Goal: Task Accomplishment & Management: Use online tool/utility

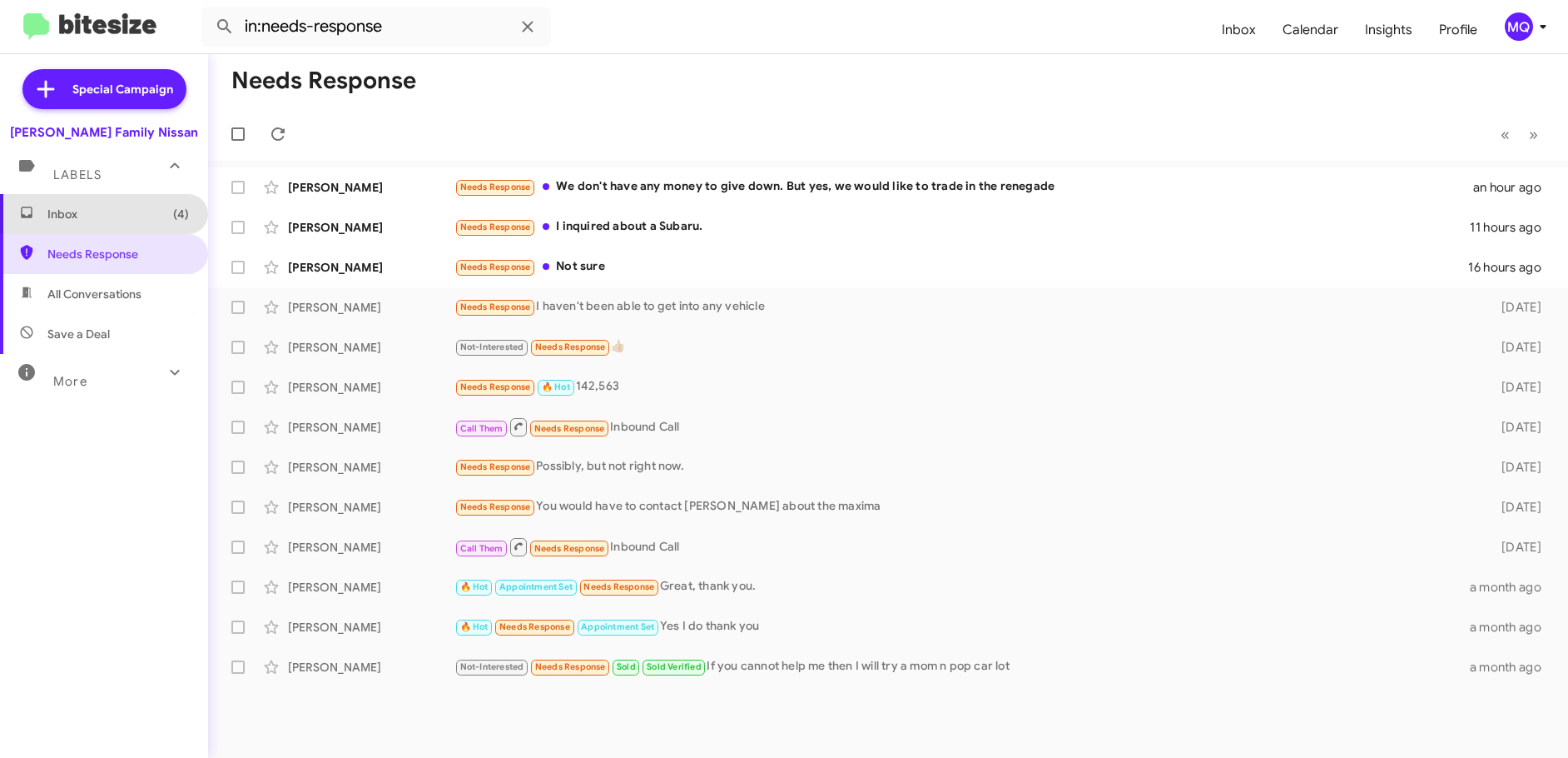
click at [109, 217] on span "Inbox (4)" at bounding box center [118, 214] width 141 height 17
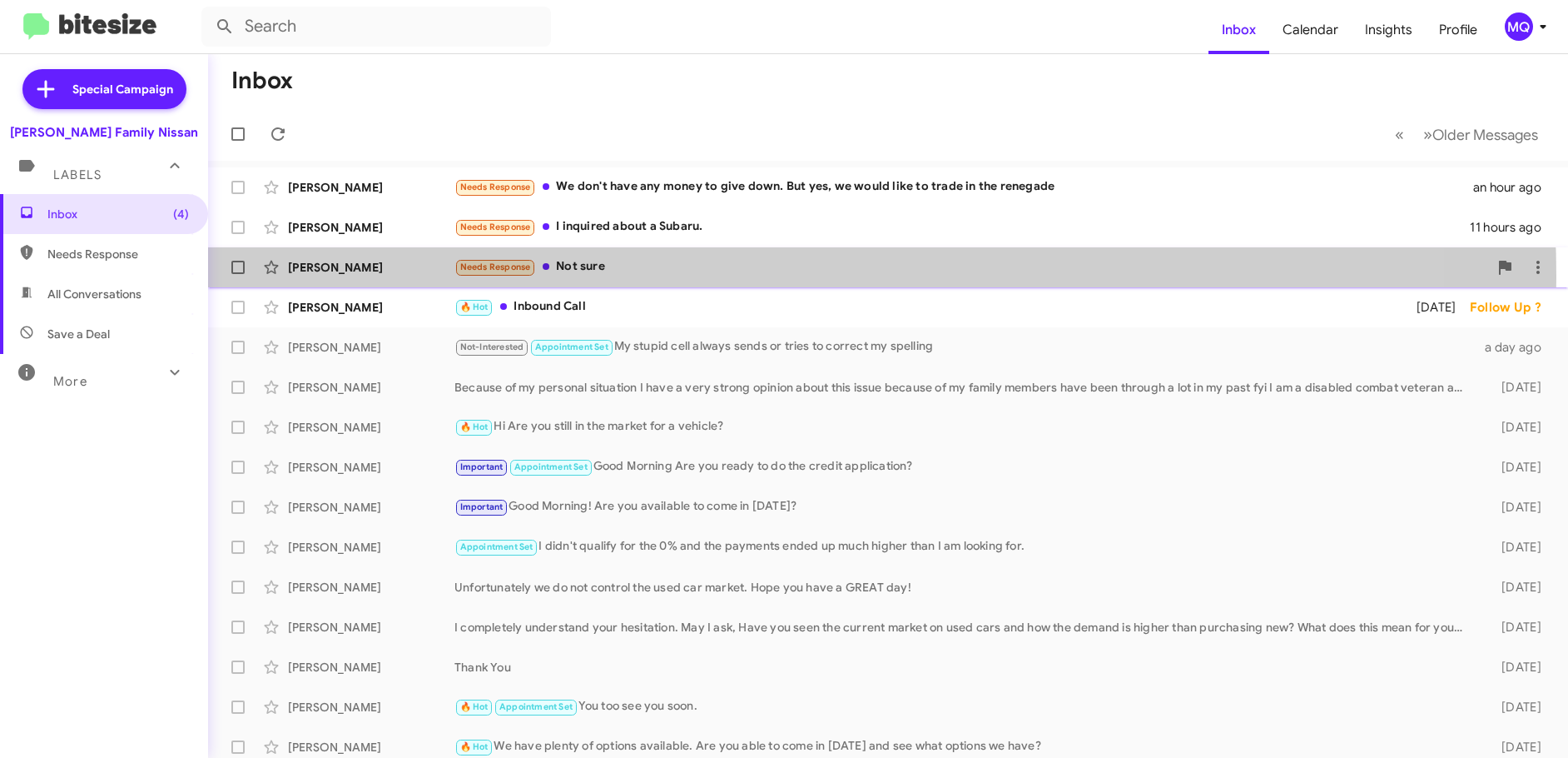
click at [654, 276] on div "Needs Response Not sure" at bounding box center [970, 267] width 1033 height 20
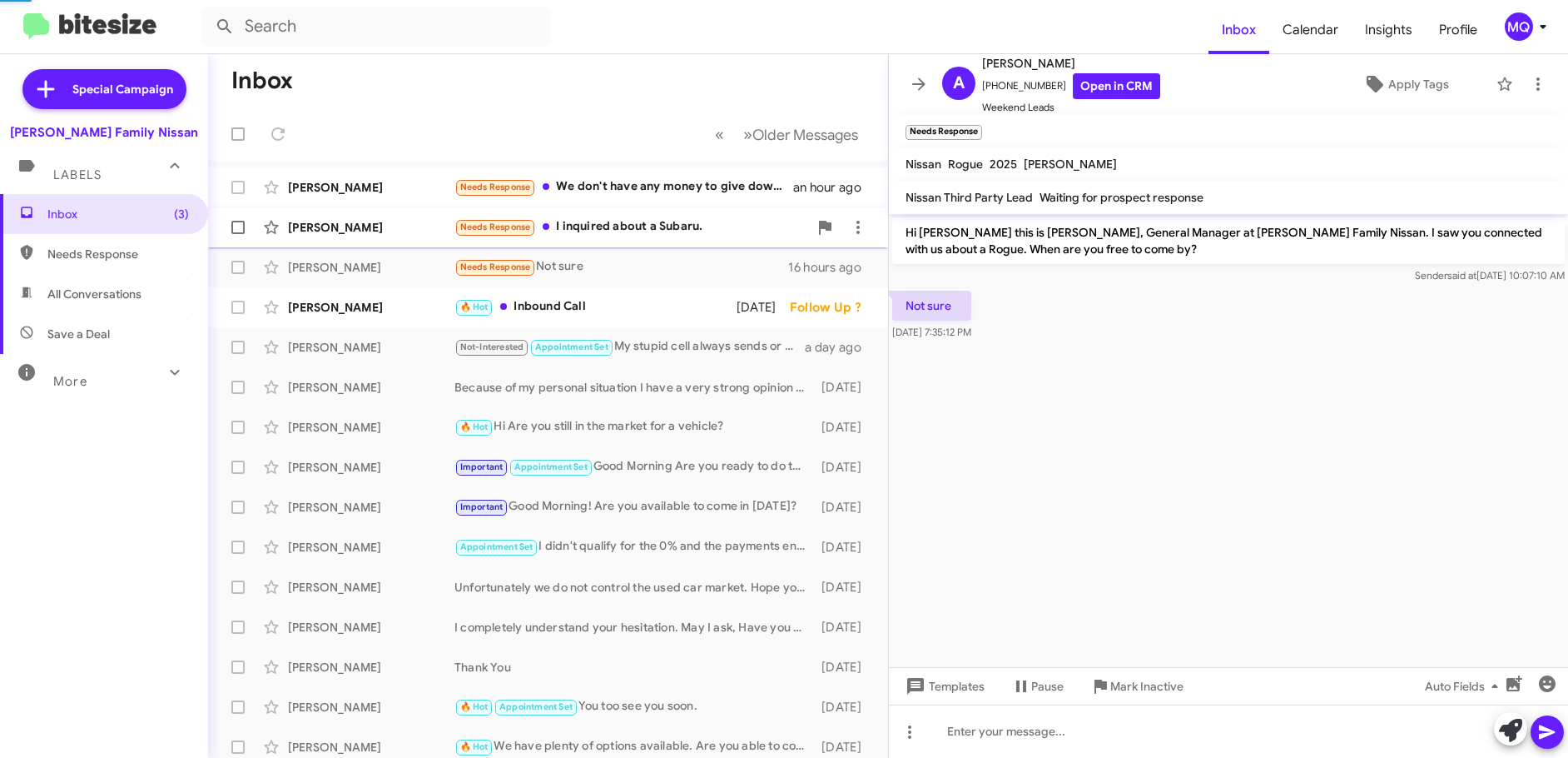
click at [685, 220] on div "Needs Response I inquired about a Subaru." at bounding box center [630, 227] width 354 height 20
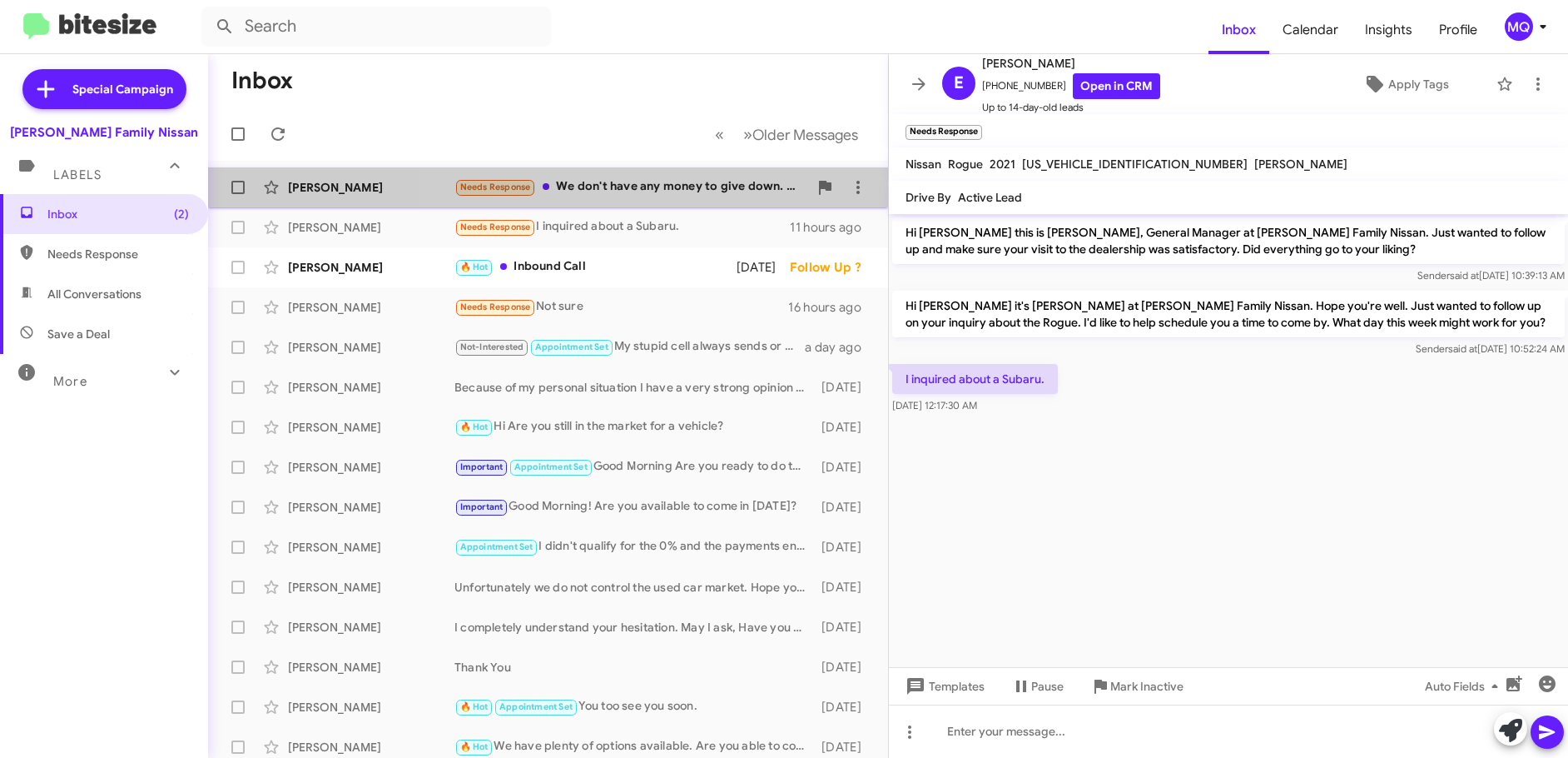
click at [672, 189] on div "Needs Response We don't have any money to give down. But yes, we would like to …" at bounding box center [630, 187] width 354 height 20
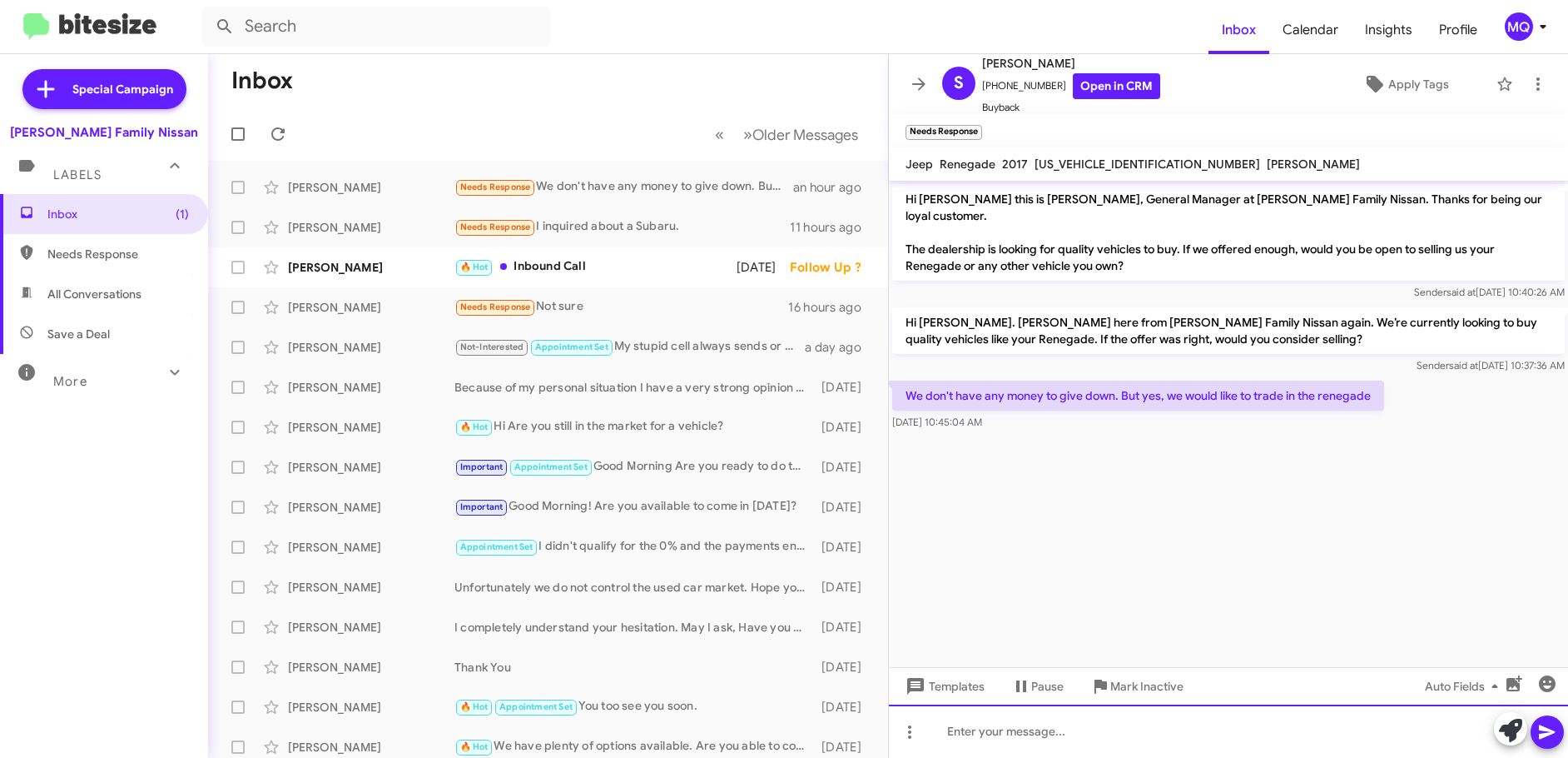
click at [1009, 718] on div at bounding box center [1227, 730] width 679 height 53
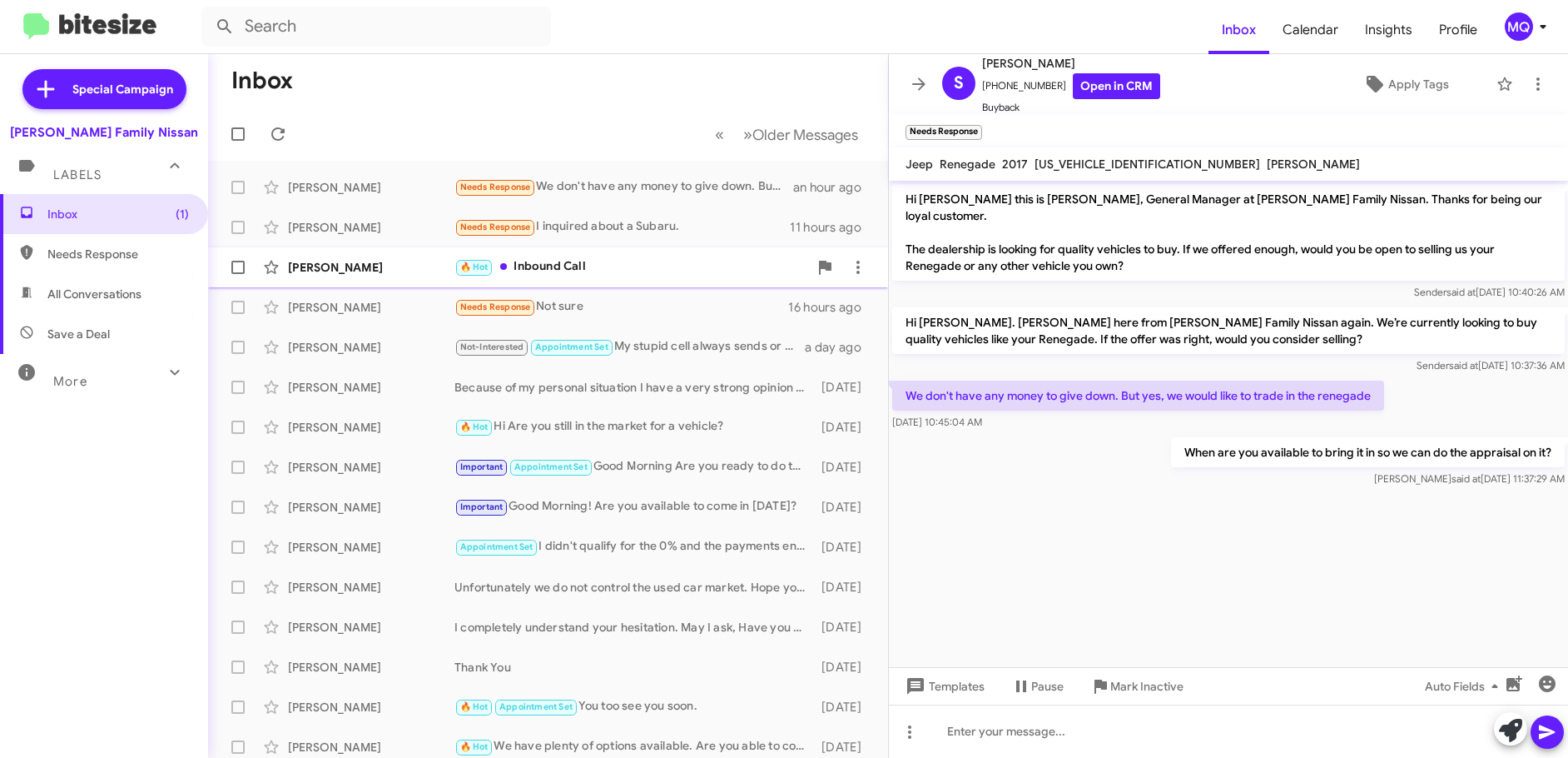
click at [632, 257] on div "🔥 Hot Inbound Call" at bounding box center [630, 267] width 354 height 20
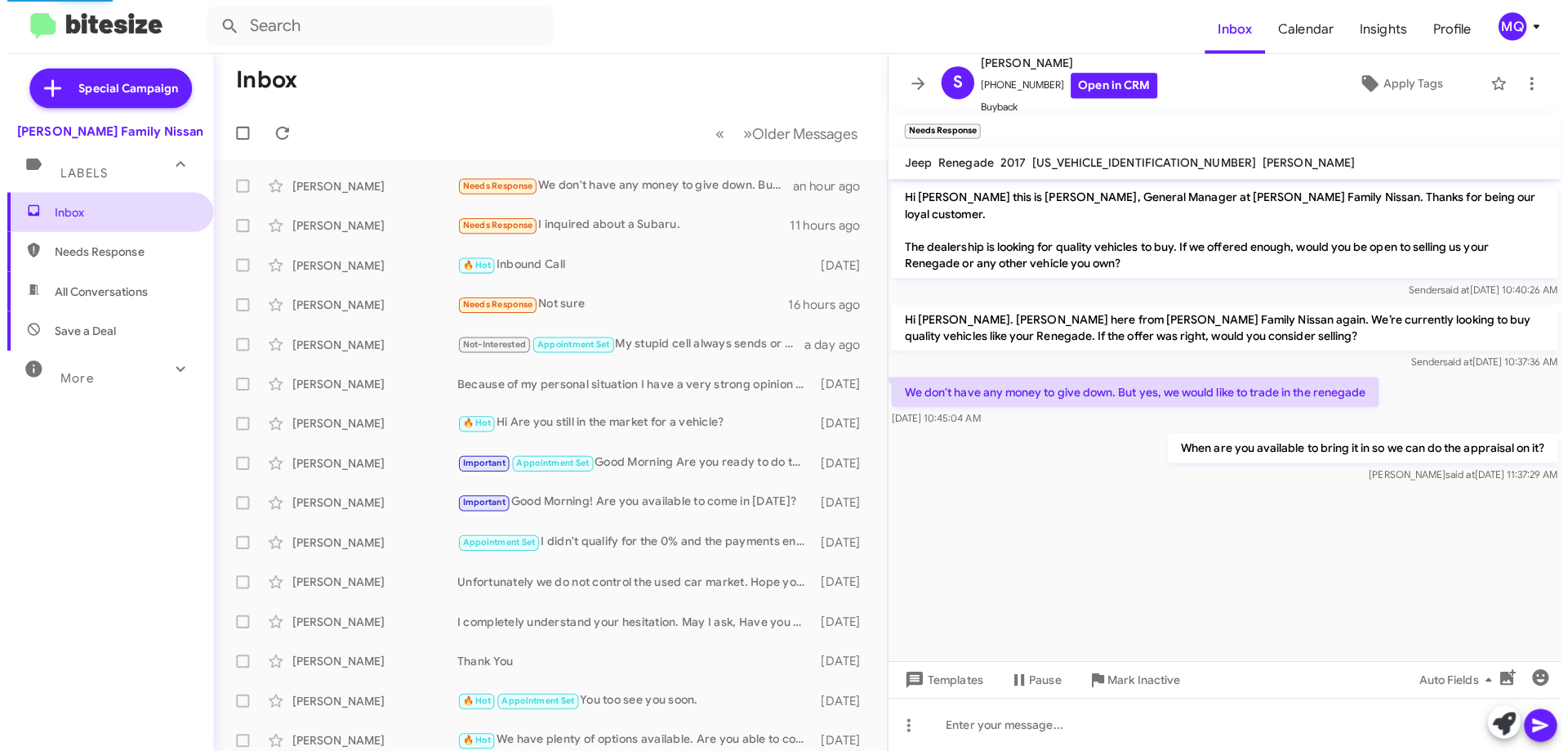
scroll to position [556, 0]
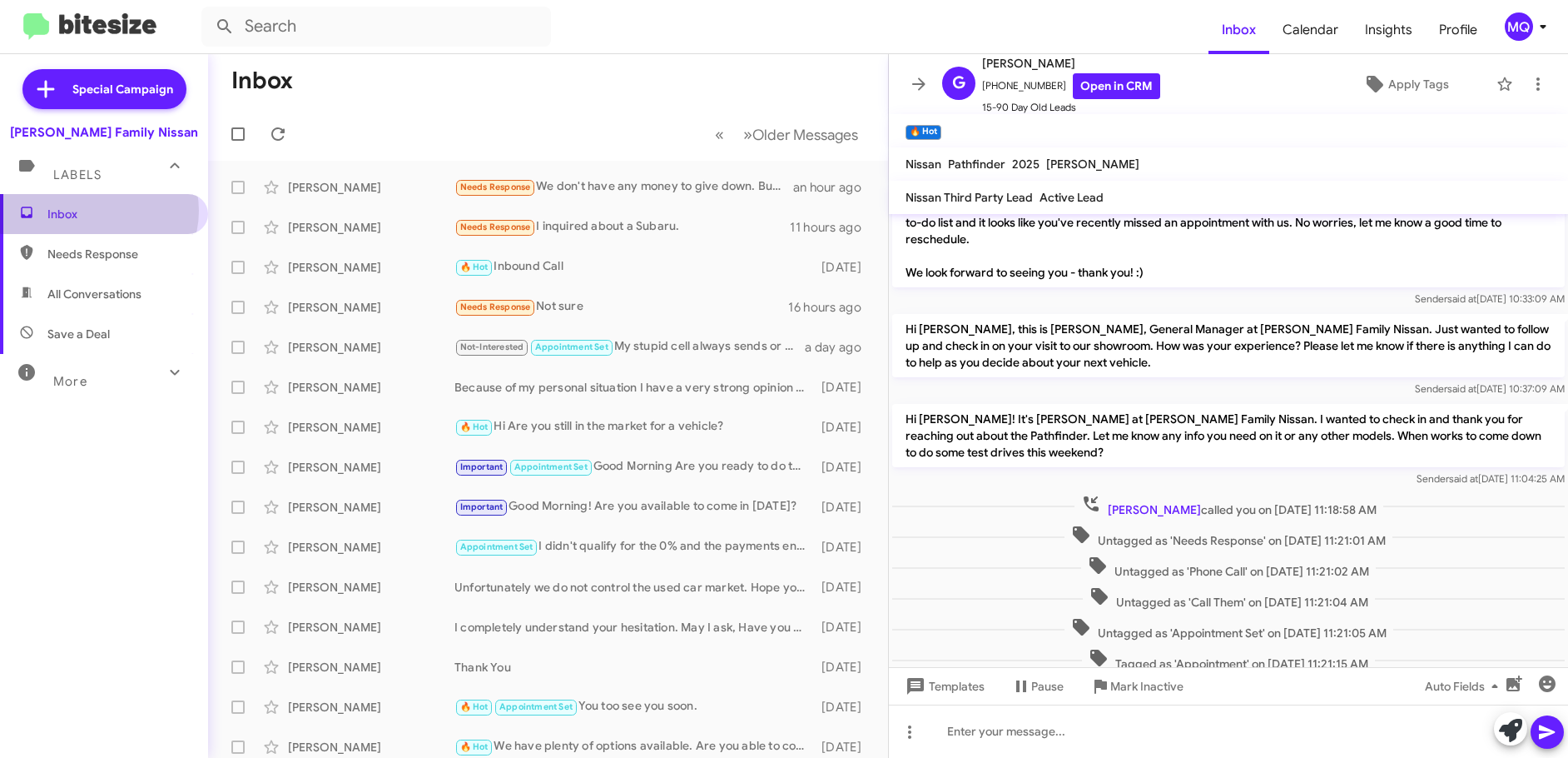
click at [98, 210] on span "Inbox" at bounding box center [118, 214] width 141 height 17
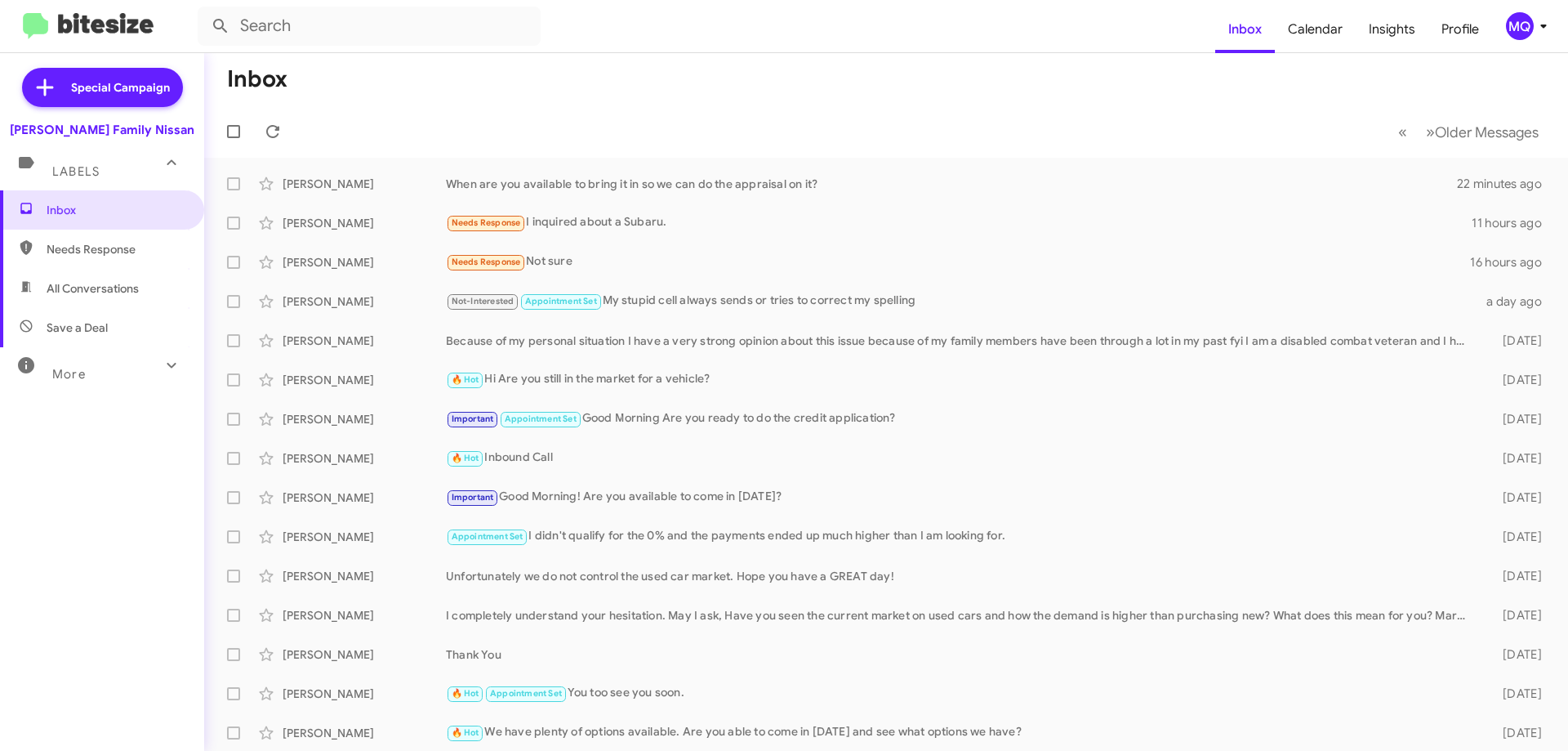
click at [122, 250] on span "Needs Response" at bounding box center [116, 249] width 138 height 16
type input "in:needs-response"
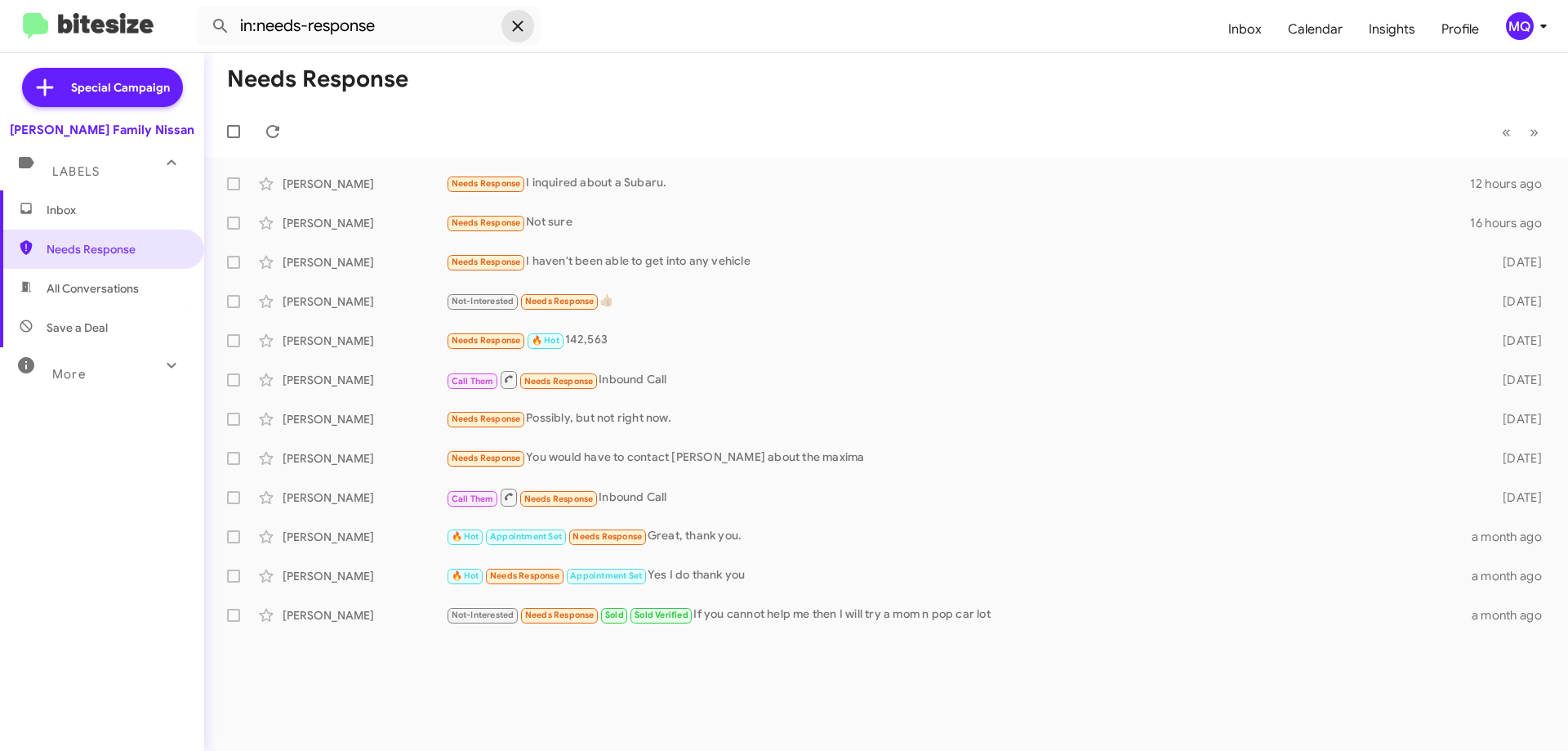
click at [521, 23] on icon at bounding box center [518, 26] width 11 height 11
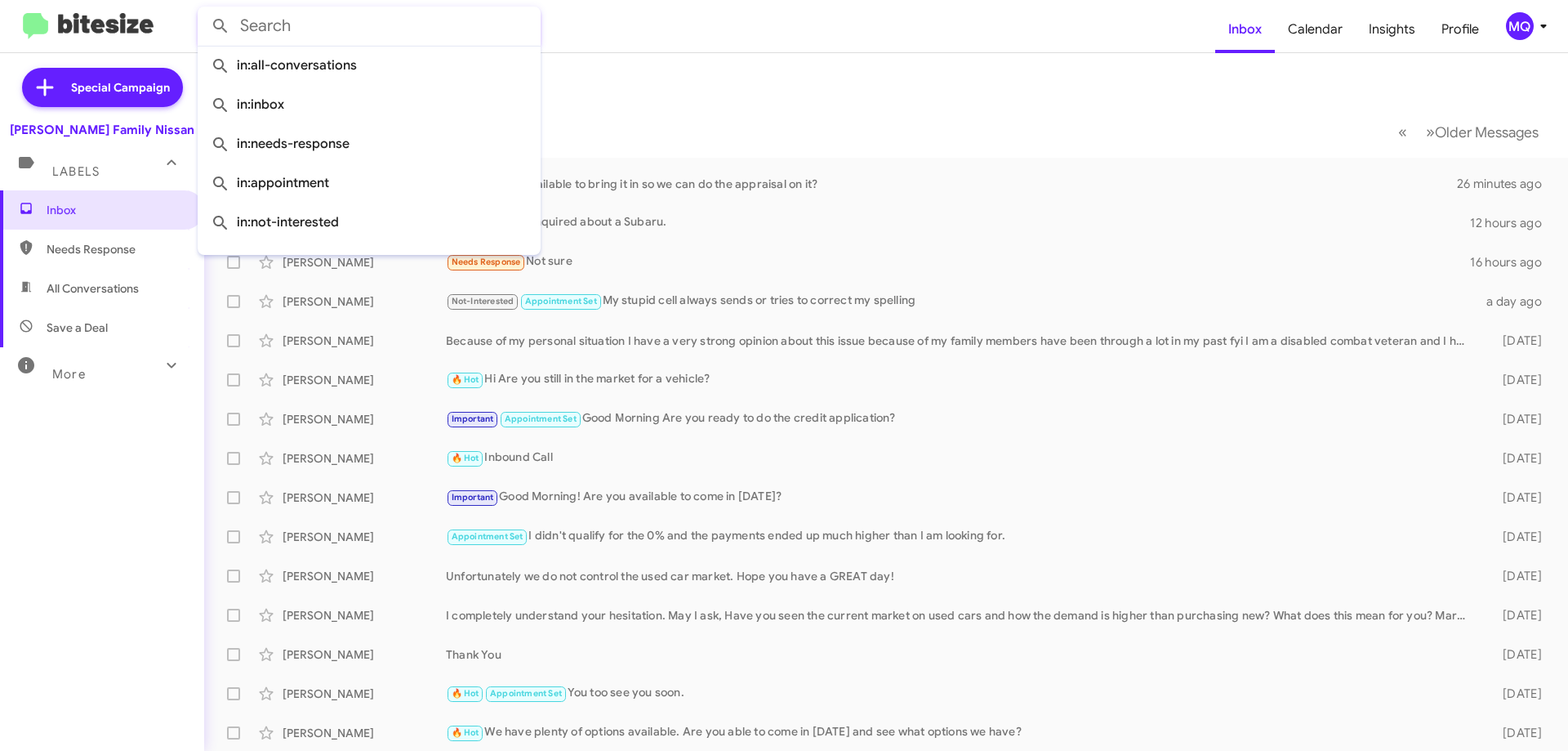
click at [764, 44] on form at bounding box center [706, 26] width 1018 height 39
click at [292, 30] on input "text" at bounding box center [369, 26] width 343 height 39
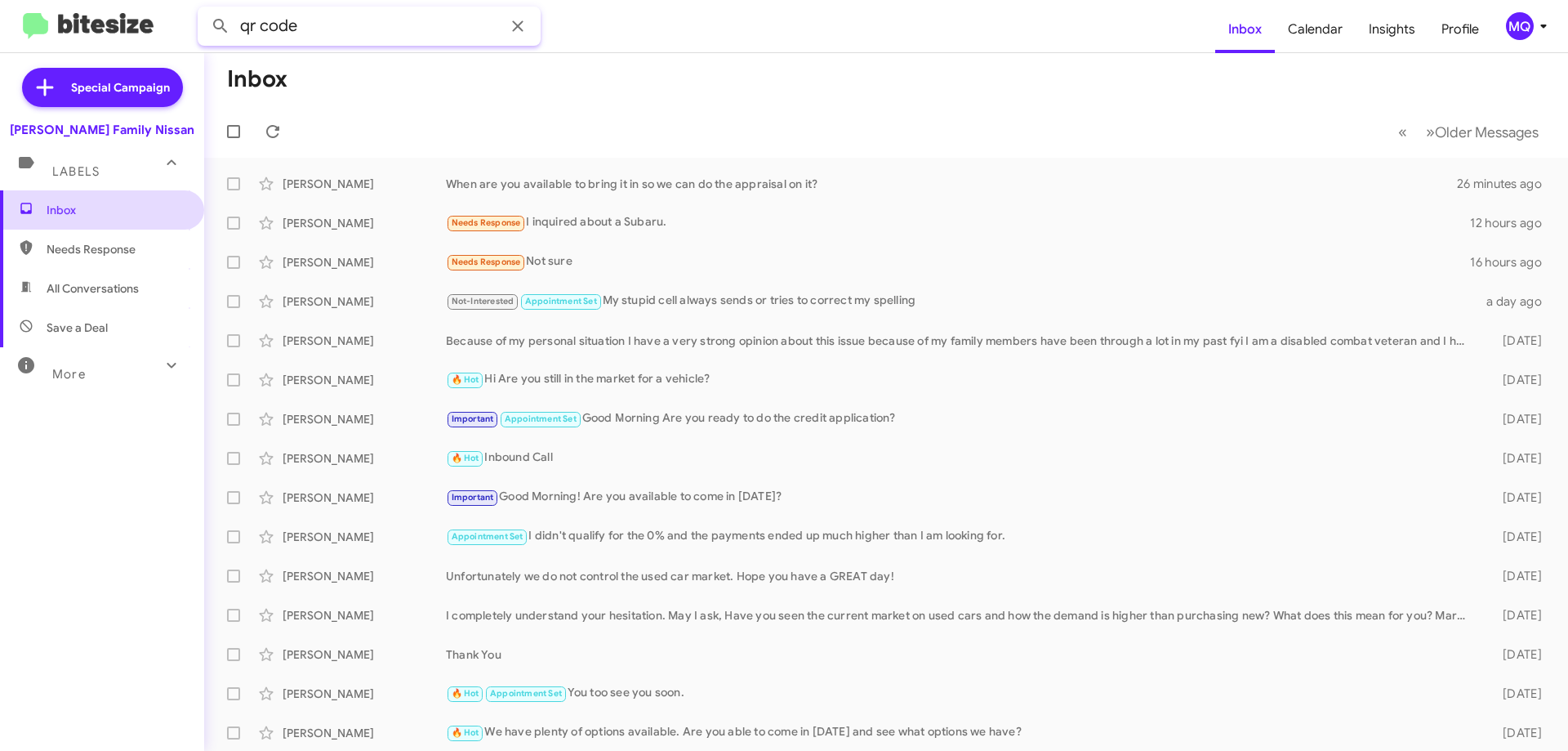
type input "qr code"
click at [72, 212] on span "Inbox" at bounding box center [116, 210] width 138 height 16
